Goal: Transaction & Acquisition: Purchase product/service

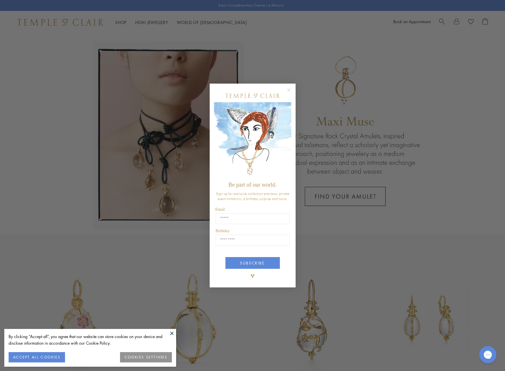
click at [289, 90] on icon "Close dialog" at bounding box center [288, 90] width 3 height 3
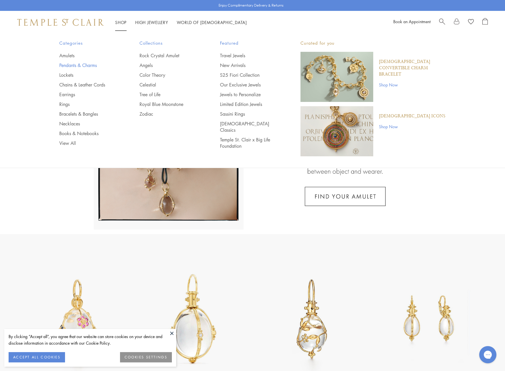
click at [61, 64] on link "Pendants & Charms" at bounding box center [88, 65] width 58 height 6
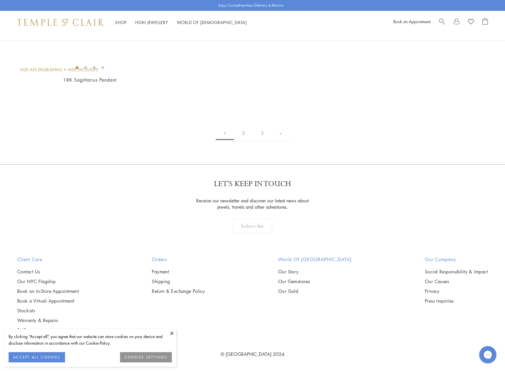
scroll to position [4331, 0]
click at [242, 132] on link "2" at bounding box center [243, 134] width 19 height 16
click at [271, 132] on link "3" at bounding box center [271, 134] width 19 height 16
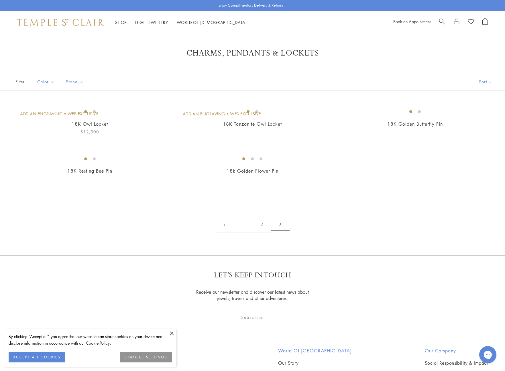
click at [0, 0] on img at bounding box center [0, 0] width 0 height 0
